Goal: Task Accomplishment & Management: Use online tool/utility

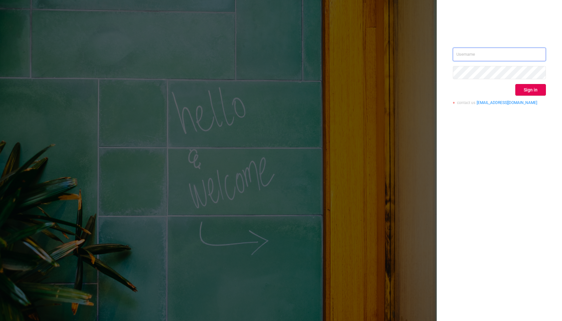
click at [490, 54] on input "text" at bounding box center [499, 55] width 93 height 14
type input "[PERSON_NAME][EMAIL_ADDRESS][DOMAIN_NAME]"
click at [534, 90] on button "Sign in" at bounding box center [530, 90] width 31 height 12
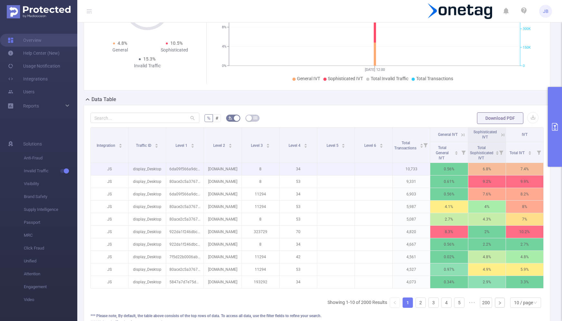
scroll to position [123, 0]
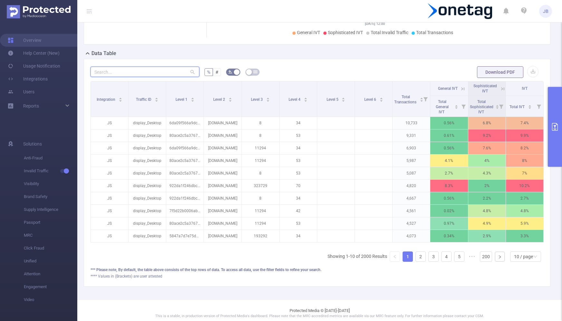
click at [105, 74] on input "text" at bounding box center [144, 72] width 109 height 10
paste input "com.ebay.kleinanzeigen"
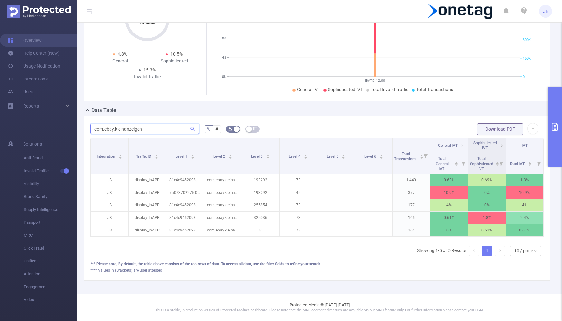
type input "com.ebay.kleinanzeigen"
